Goal: Task Accomplishment & Management: Use online tool/utility

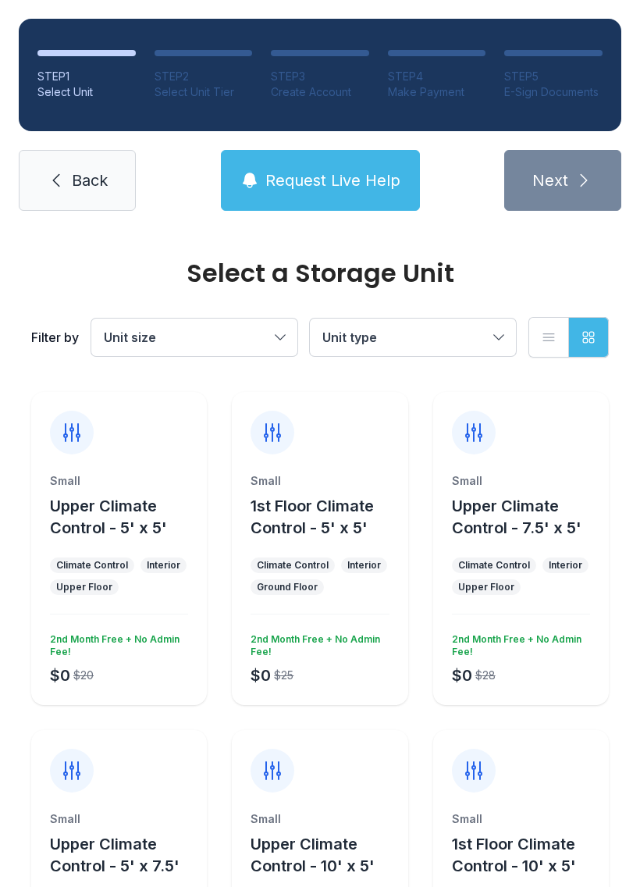
click at [84, 182] on span "Back" at bounding box center [90, 180] width 36 height 22
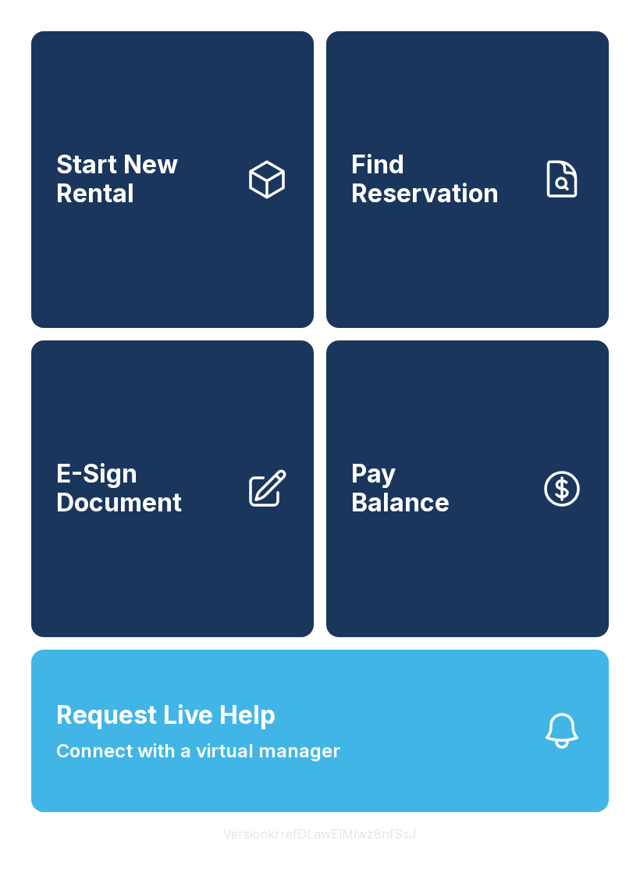
click at [117, 555] on link "E-Sign Document" at bounding box center [172, 489] width 283 height 297
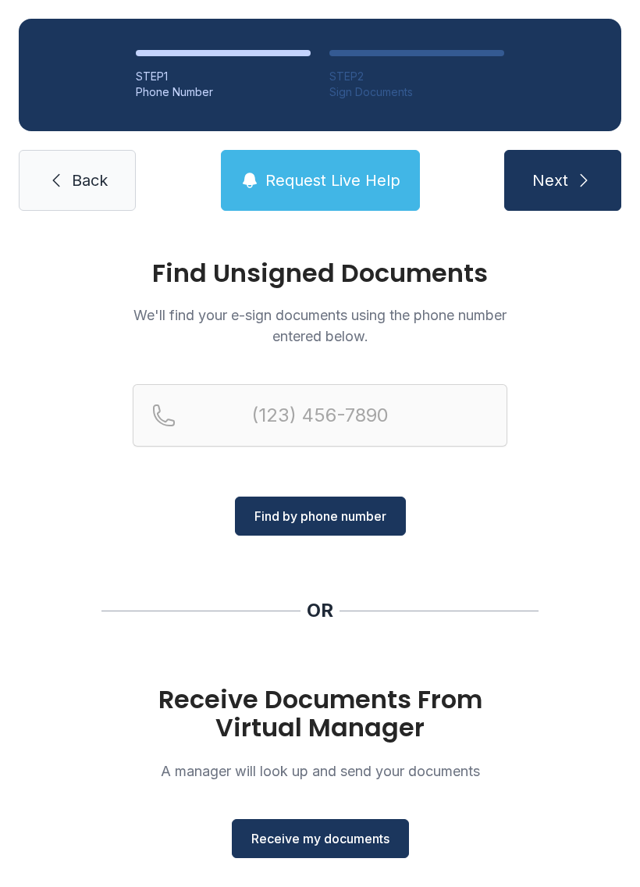
click at [270, 831] on span "Receive my documents" at bounding box center [320, 838] width 138 height 19
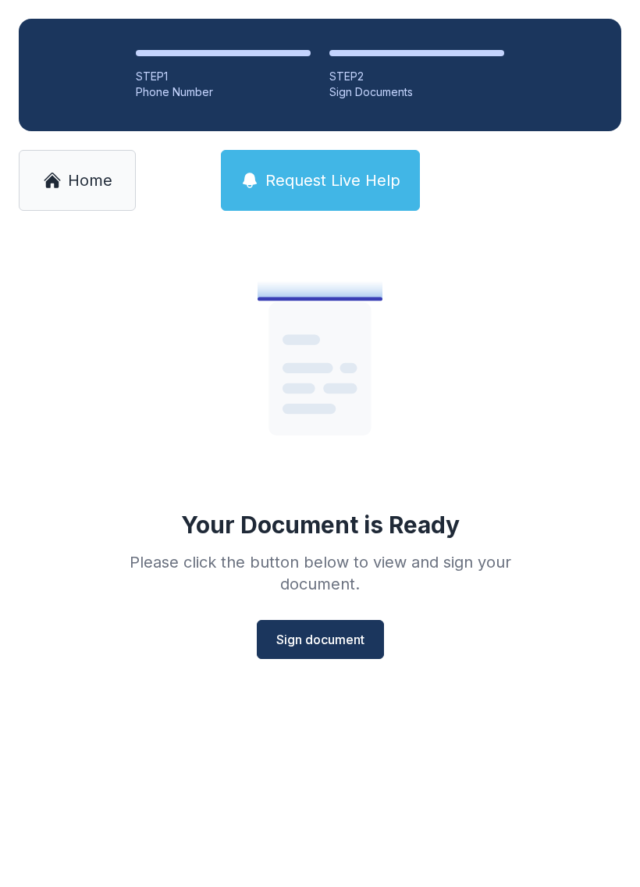
click at [322, 644] on span "Sign document" at bounding box center [320, 639] width 88 height 19
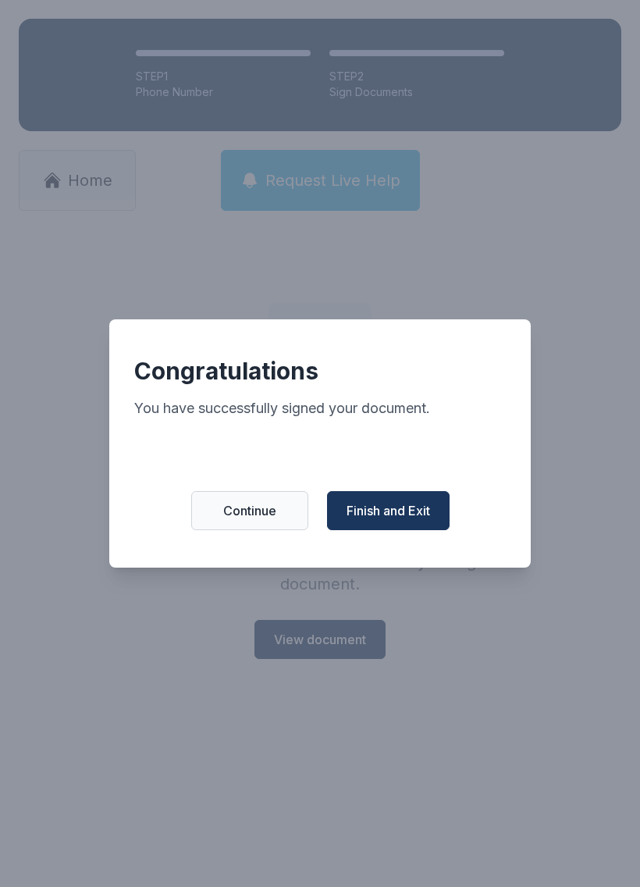
click at [394, 528] on button "Finish and Exit" at bounding box center [388, 510] width 123 height 39
